Goal: Check status: Check status

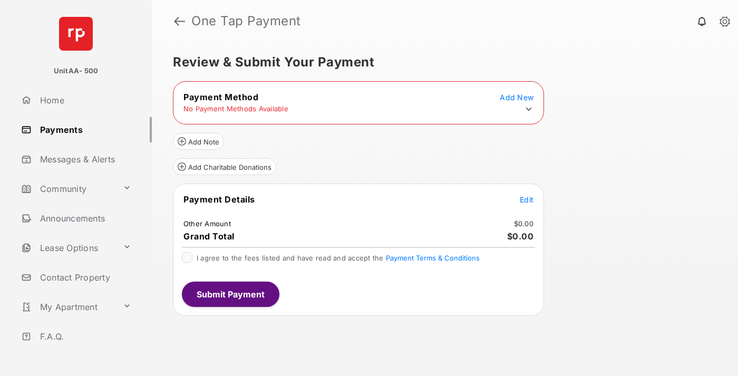
click at [529, 109] on icon at bounding box center [528, 108] width 9 height 9
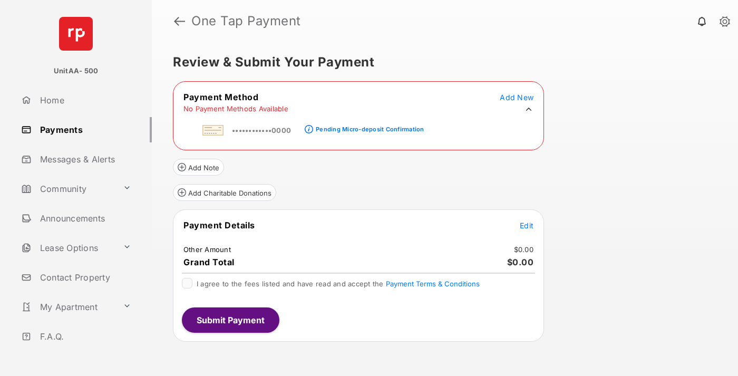
click at [368, 126] on div "Pending Micro-deposit Confirmation" at bounding box center [370, 129] width 108 height 7
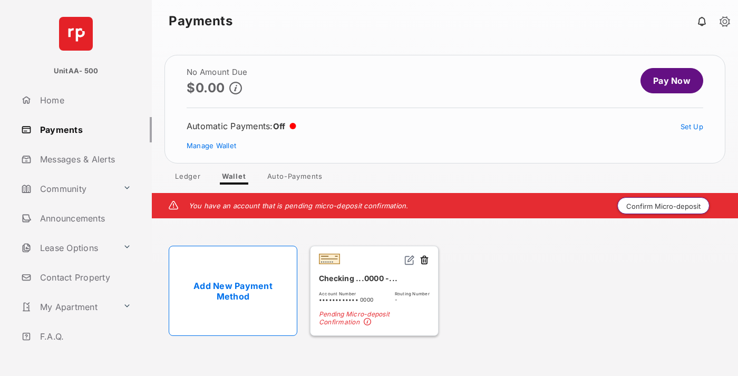
click at [664, 206] on button "Confirm Micro-deposit" at bounding box center [664, 205] width 92 height 17
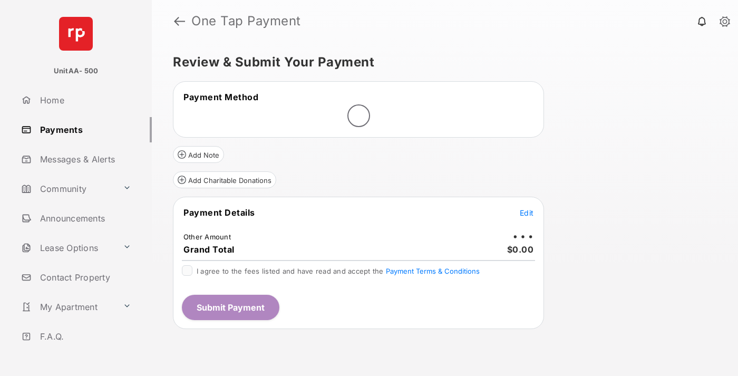
click at [527, 213] on span "Edit" at bounding box center [527, 212] width 14 height 9
